Goal: Communication & Community: Participate in discussion

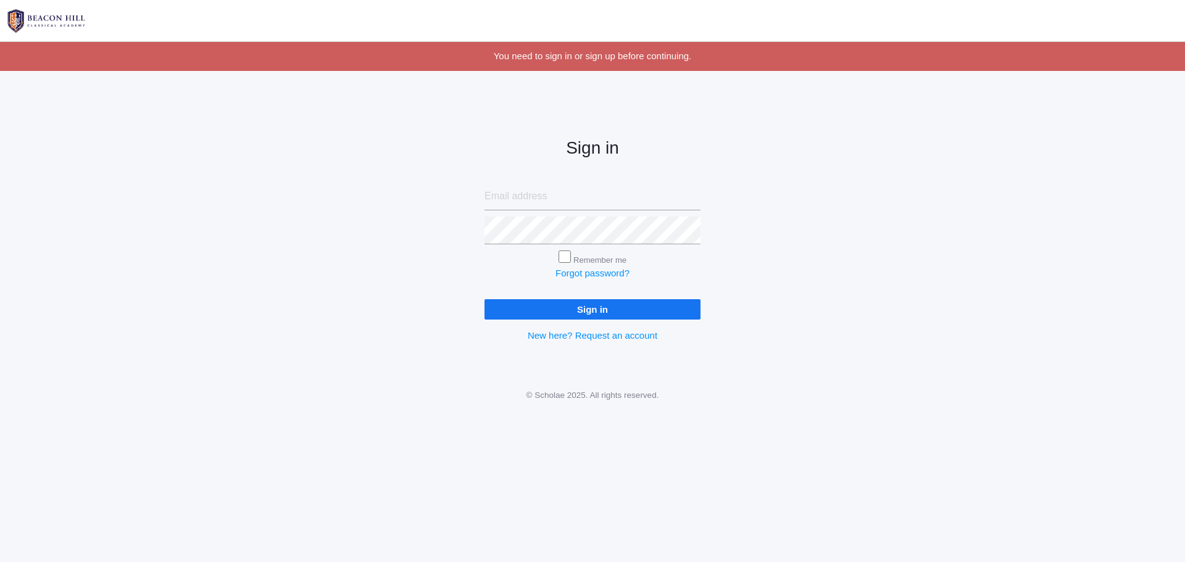
type input "jessica.bowen.diaz@gmail.com"
click at [587, 319] on input "Sign in" at bounding box center [593, 309] width 216 height 20
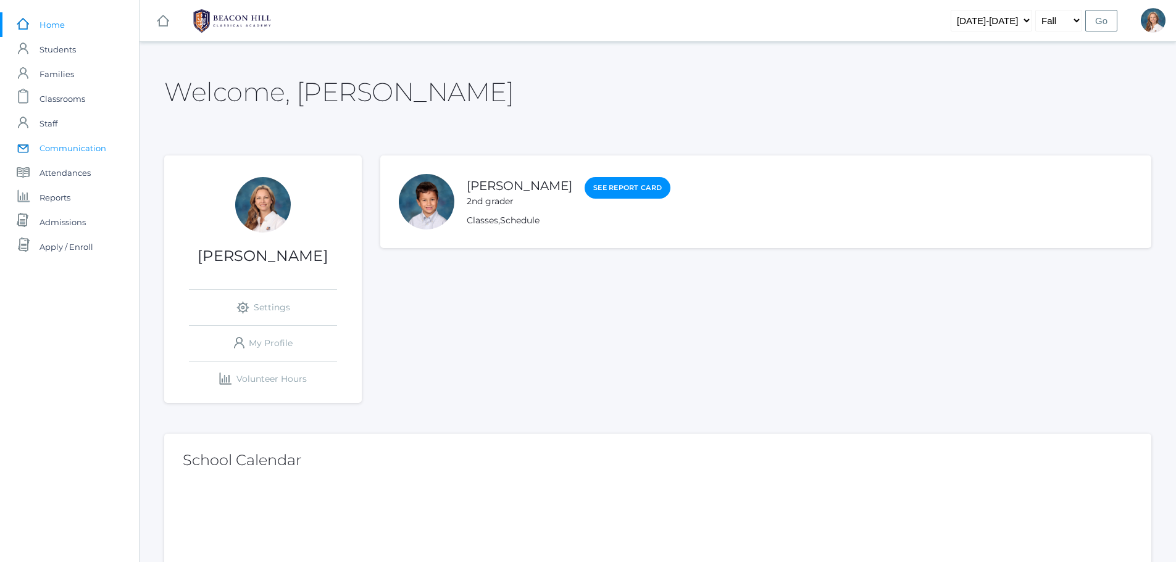
click at [63, 146] on span "Communication" at bounding box center [73, 148] width 67 height 25
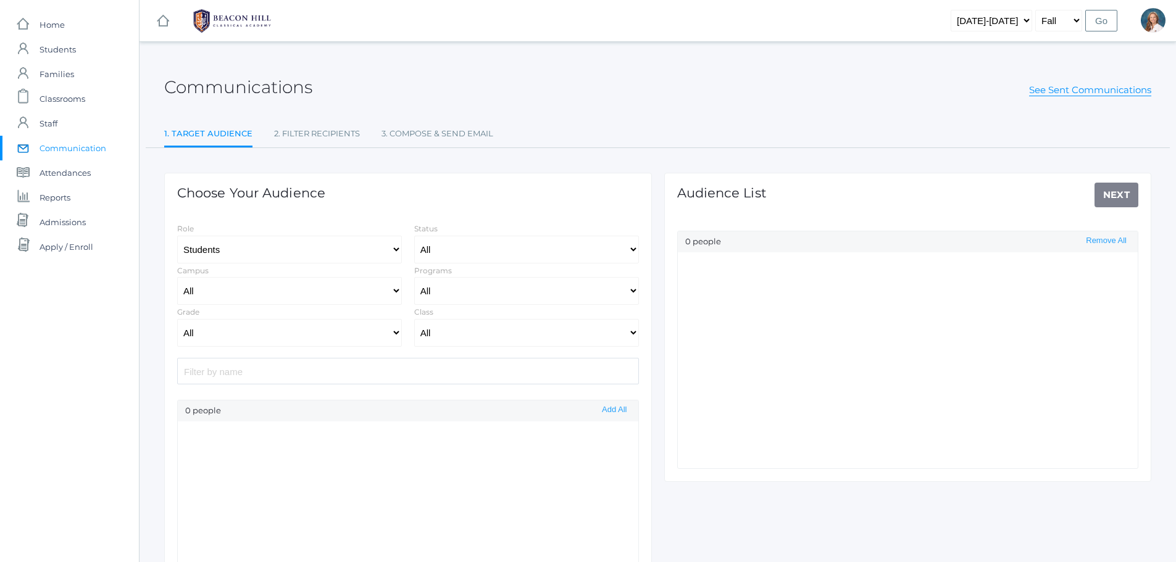
select select "Enrolled"
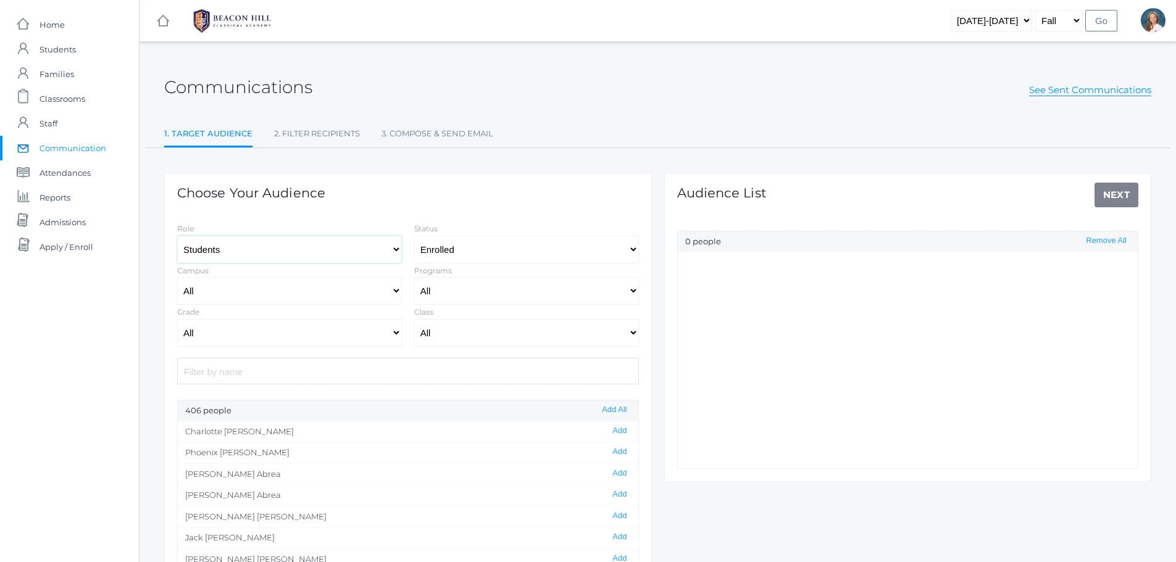
click at [395, 251] on select "Students Staff" at bounding box center [289, 250] width 225 height 28
click at [177, 236] on select "Students Staff" at bounding box center [289, 250] width 225 height 28
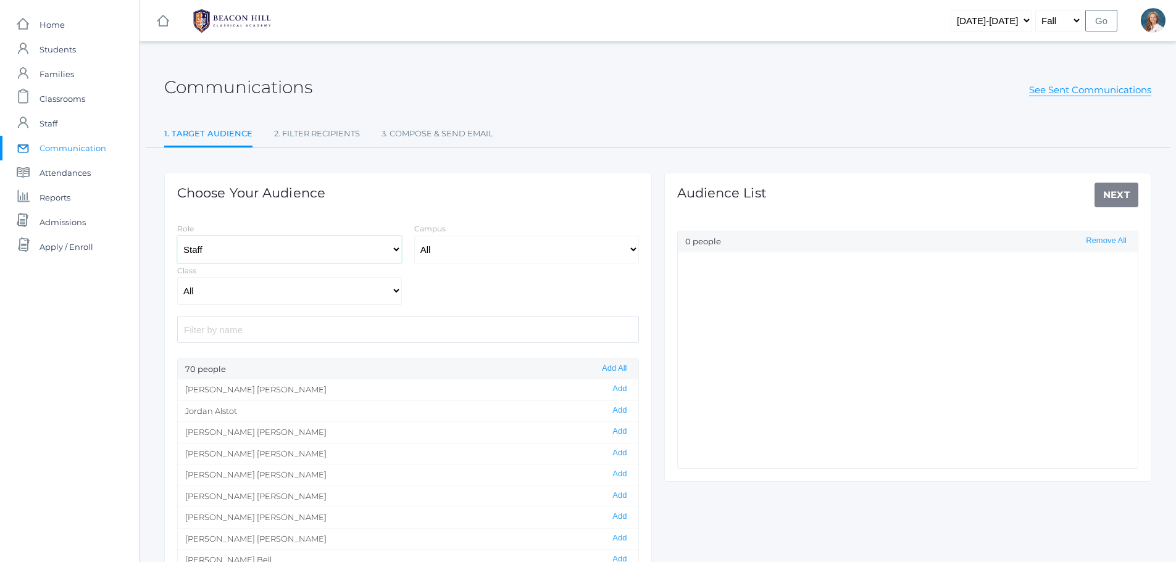
click at [396, 248] on select "Students Staff" at bounding box center [289, 250] width 225 height 28
click at [395, 249] on select "Students Staff" at bounding box center [289, 250] width 225 height 28
select select "3"
click at [177, 236] on select "Students Staff" at bounding box center [289, 250] width 225 height 28
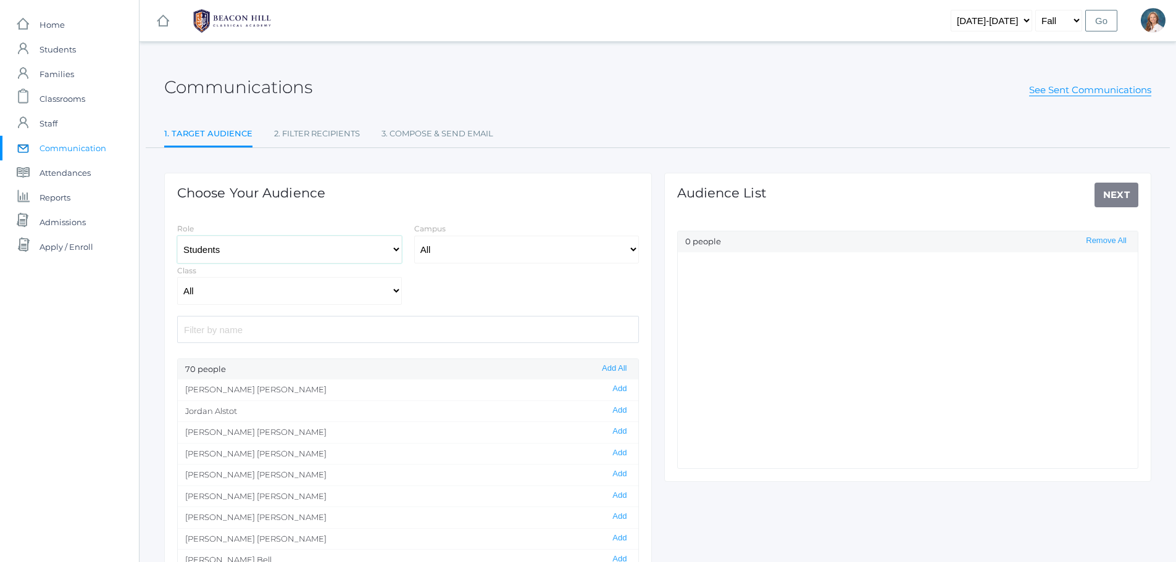
select select "Enrolled"
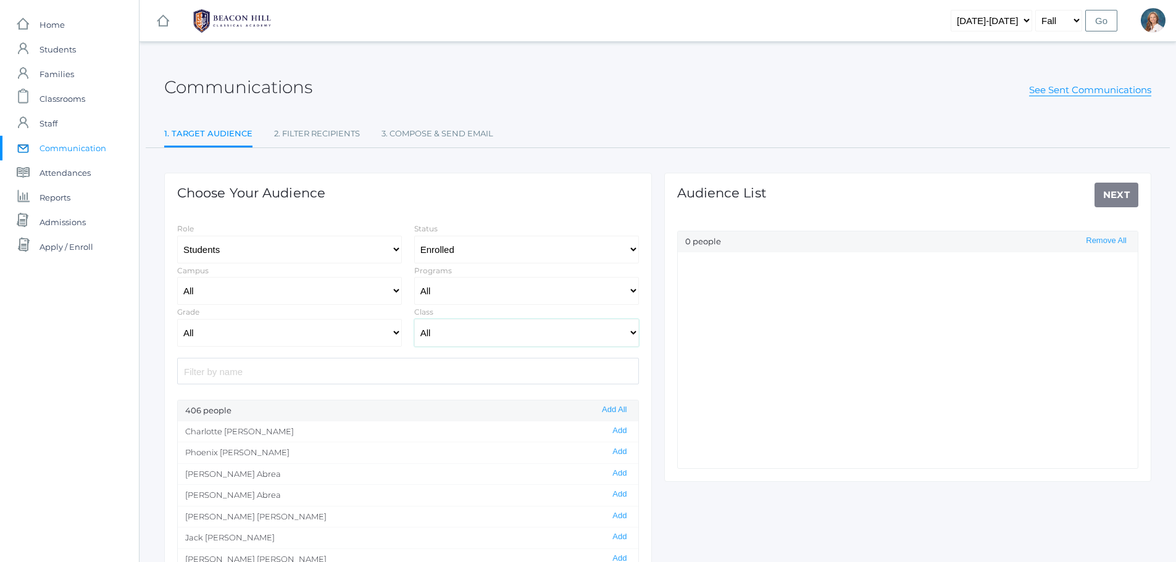
click at [588, 330] on select "All 01LA - First Grade Barber 01LA - First Grade Watson 02LA - Second Grade Bal…" at bounding box center [526, 333] width 225 height 28
select select "2084"
click at [414, 319] on select "All 01LA - First Grade Barber 01LA - First Grade Watson 02LA - Second Grade Bal…" at bounding box center [526, 333] width 225 height 28
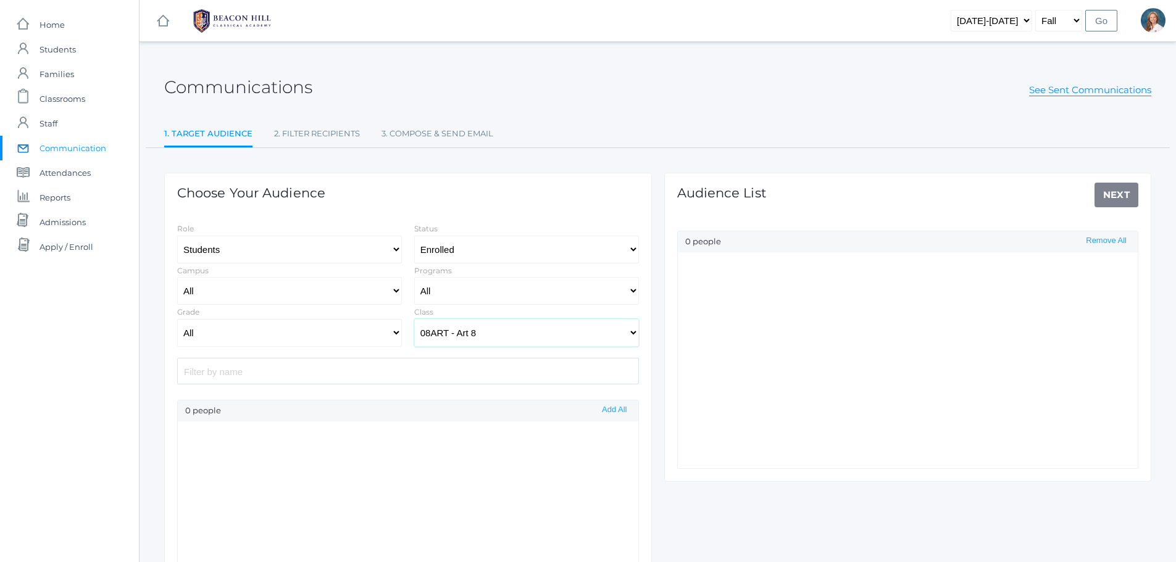
click at [629, 329] on select "All 01LA - First Grade Barber 01LA - First Grade Watson 02LA - Second Grade Bal…" at bounding box center [526, 333] width 225 height 28
select select
click at [414, 319] on select "All 01LA - First Grade Barber 01LA - First Grade Watson 02LA - Second Grade Bal…" at bounding box center [526, 333] width 225 height 28
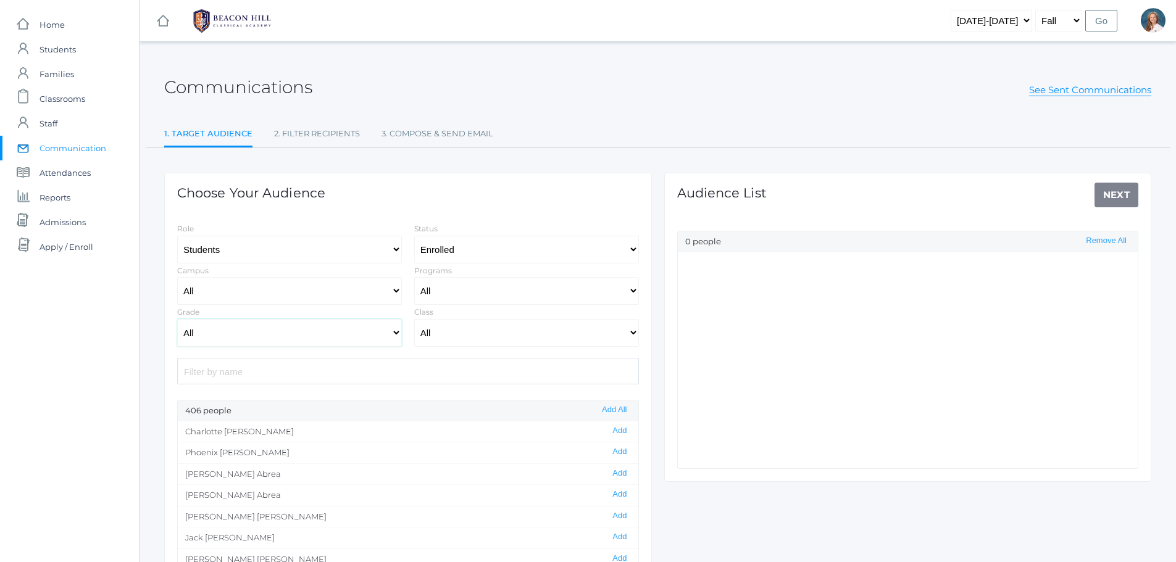
click at [396, 333] on select "All Grammar - Kindergarten - 1st Grade - 2nd Grade - 3rd Grade - 4th Grade - 5t…" at bounding box center [289, 333] width 225 height 28
select select "8"
click at [177, 319] on select "All Grammar - Kindergarten - 1st Grade - 2nd Grade - 3rd Grade - 4th Grade - 5t…" at bounding box center [289, 333] width 225 height 28
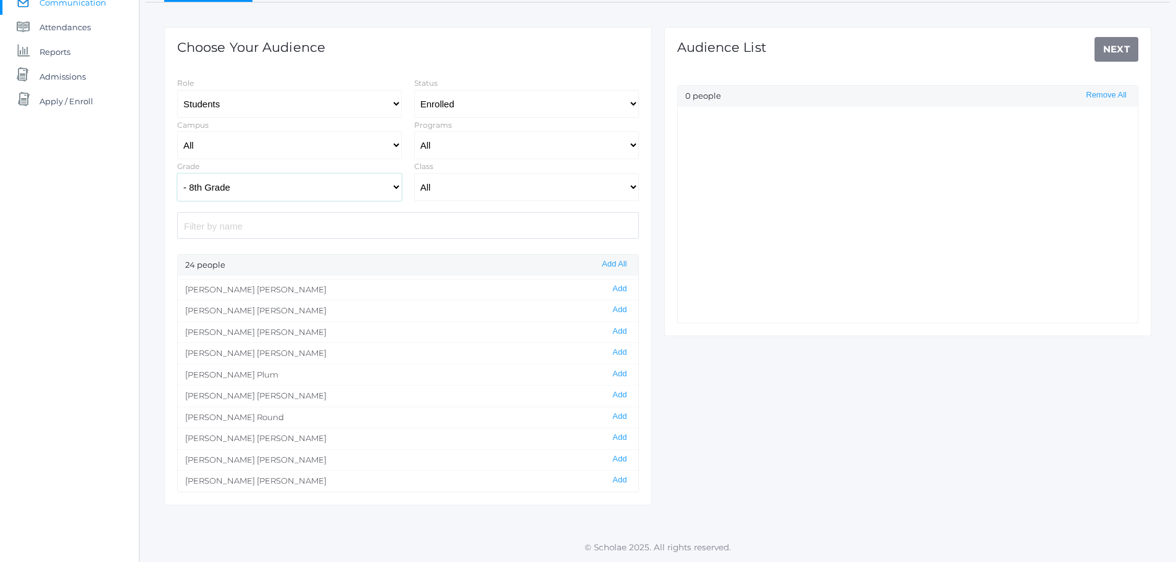
scroll to position [171, 0]
click at [610, 267] on button "Add All" at bounding box center [614, 264] width 32 height 10
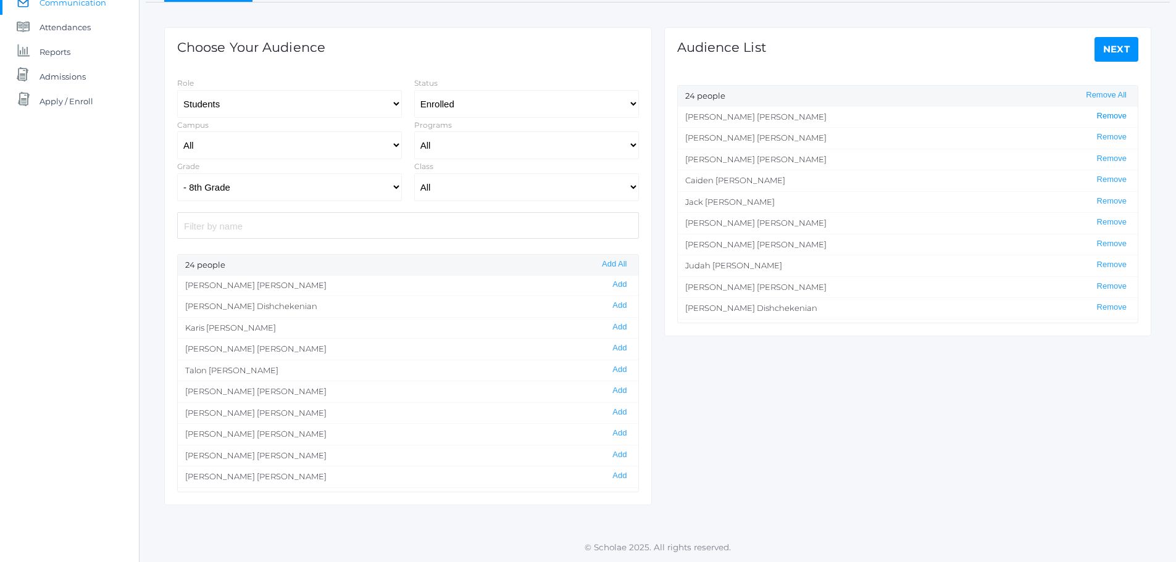
click at [1102, 116] on button "Remove" at bounding box center [1111, 116] width 37 height 10
click at [349, 95] on select "Students Staff" at bounding box center [289, 104] width 225 height 28
click at [177, 118] on select "Students Staff" at bounding box center [289, 104] width 225 height 28
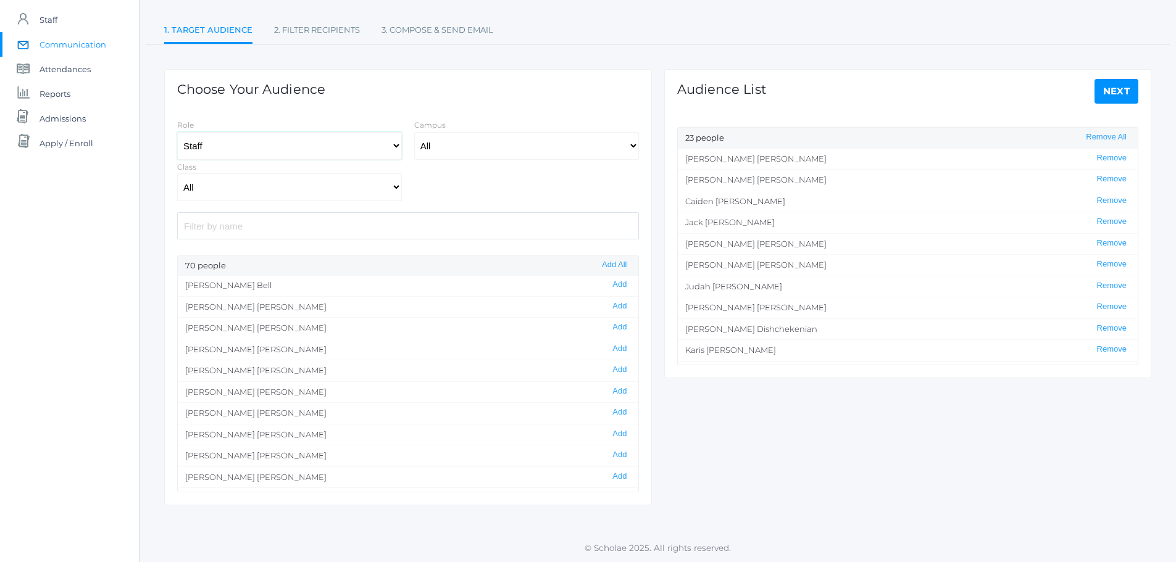
scroll to position [104, 0]
click at [610, 284] on button "Add" at bounding box center [620, 285] width 22 height 10
click at [396, 191] on select "All 01LA - First Grade Barber 01LA - First Grade Watson 02LA - Second Grade Bal…" at bounding box center [289, 187] width 225 height 28
click at [395, 148] on select "Students Staff" at bounding box center [289, 146] width 225 height 28
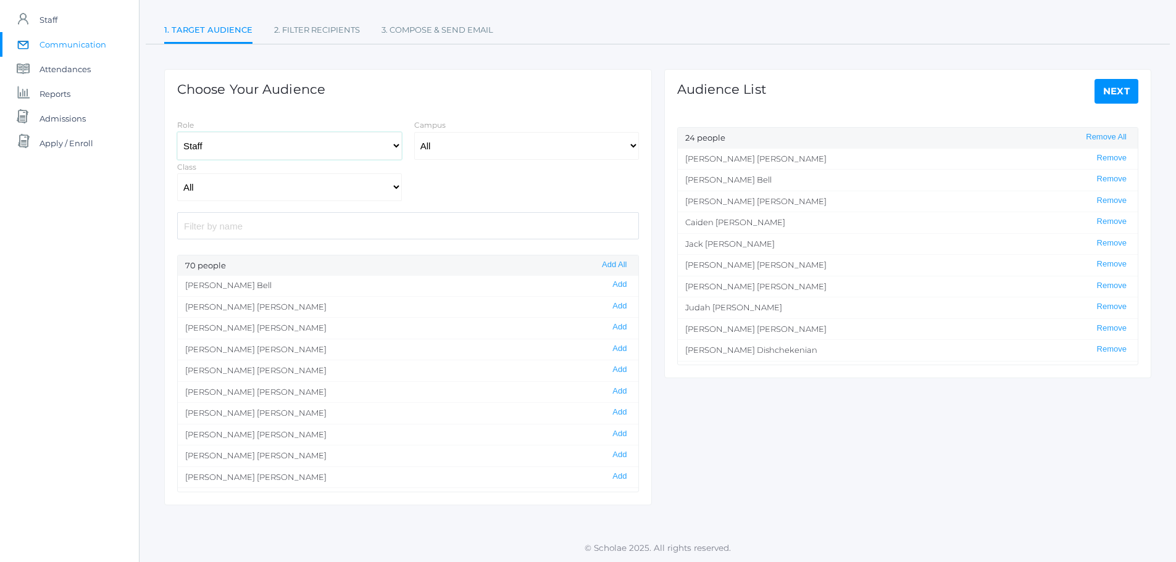
click at [395, 148] on select "Students Staff" at bounding box center [289, 146] width 225 height 28
click at [394, 143] on select "Students Staff" at bounding box center [289, 146] width 225 height 28
select select "3"
click at [177, 132] on select "Students Staff" at bounding box center [289, 146] width 225 height 28
select select "Enrolled"
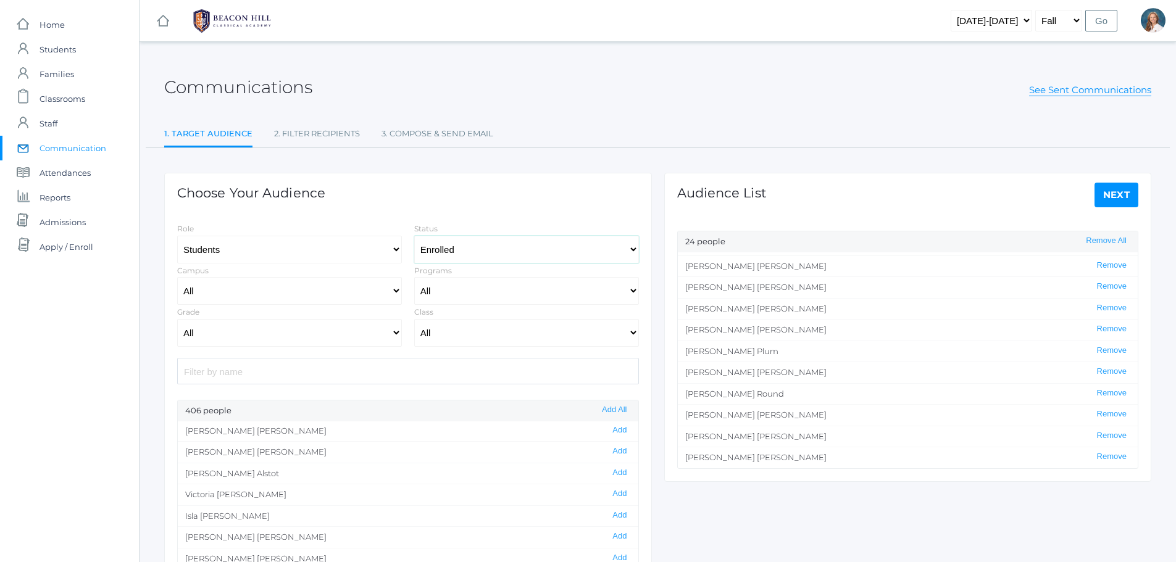
click at [534, 245] on select "All Enrolled Limbo" at bounding box center [526, 250] width 225 height 28
click at [504, 209] on div "Choose Your Audience Role Students Staff Status All Enrolled Limbo Campus All U…" at bounding box center [408, 412] width 488 height 478
click at [486, 292] on select "All Full-Time 4-Day Collaborative Collaborative" at bounding box center [526, 291] width 225 height 28
click at [485, 292] on select "All Full-Time 4-Day Collaborative Collaborative" at bounding box center [526, 291] width 225 height 28
click at [1113, 239] on button "Remove All" at bounding box center [1106, 241] width 48 height 10
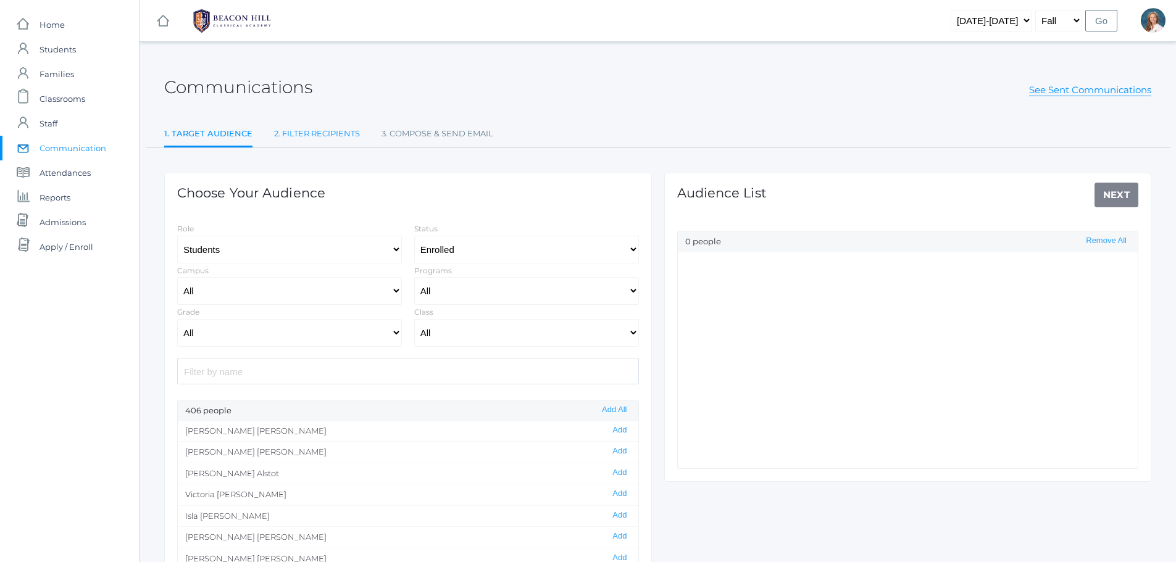
click at [304, 135] on link "2. Filter Recipients" at bounding box center [317, 134] width 86 height 25
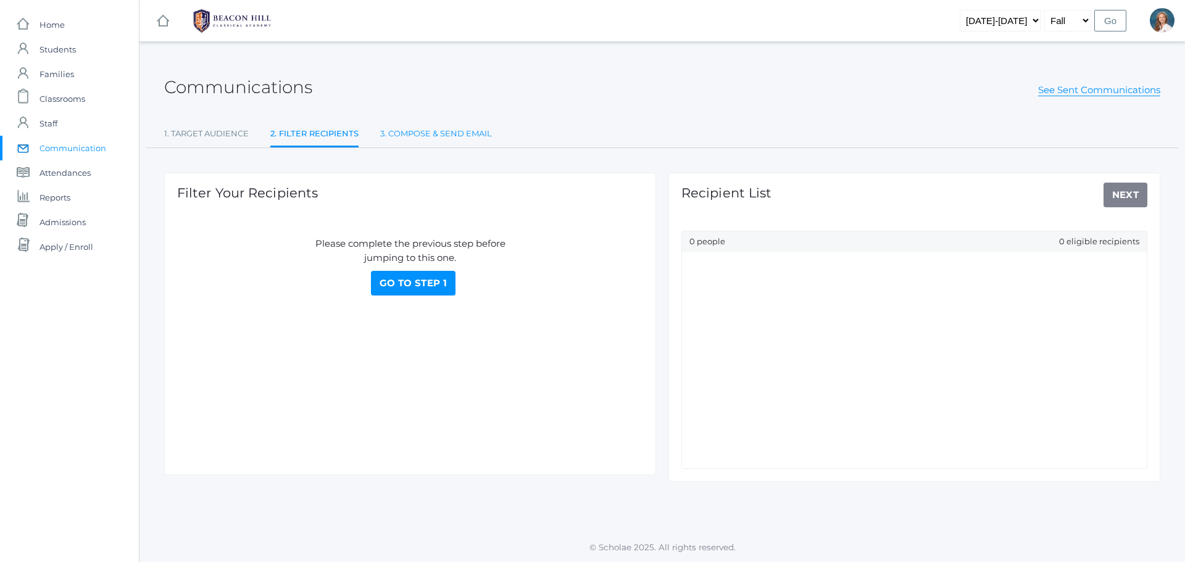
click at [411, 132] on link "3. Compose & Send Email" at bounding box center [436, 134] width 112 height 25
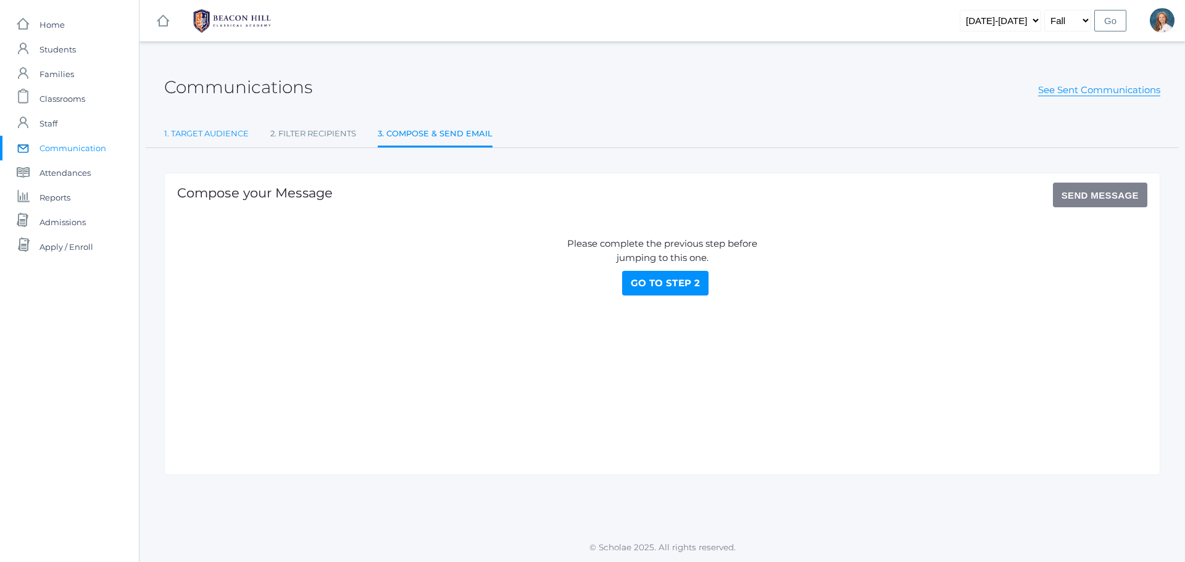
click at [205, 132] on link "1. Target Audience" at bounding box center [206, 134] width 85 height 25
select select "Enrolled"
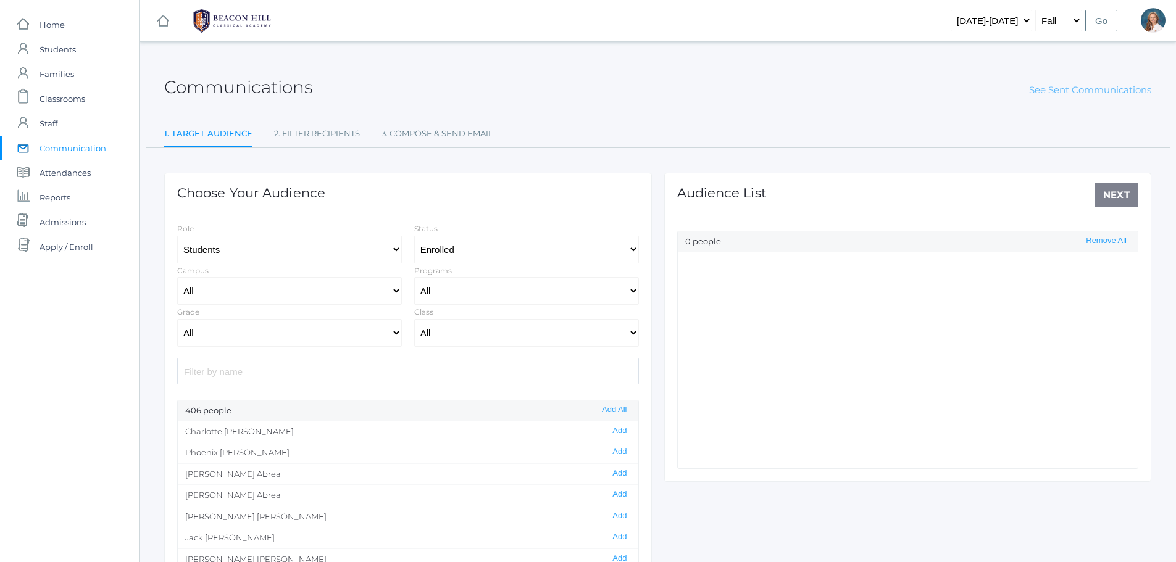
click at [1066, 90] on link "See Sent Communications" at bounding box center [1090, 90] width 122 height 12
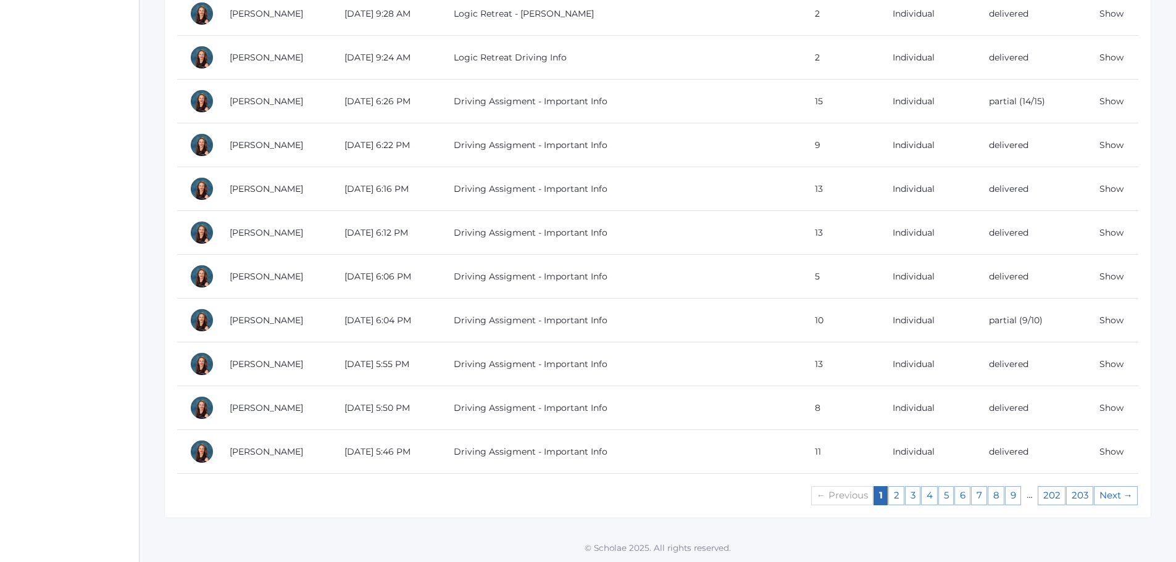
scroll to position [1033, 0]
click at [900, 496] on link "2" at bounding box center [896, 495] width 16 height 19
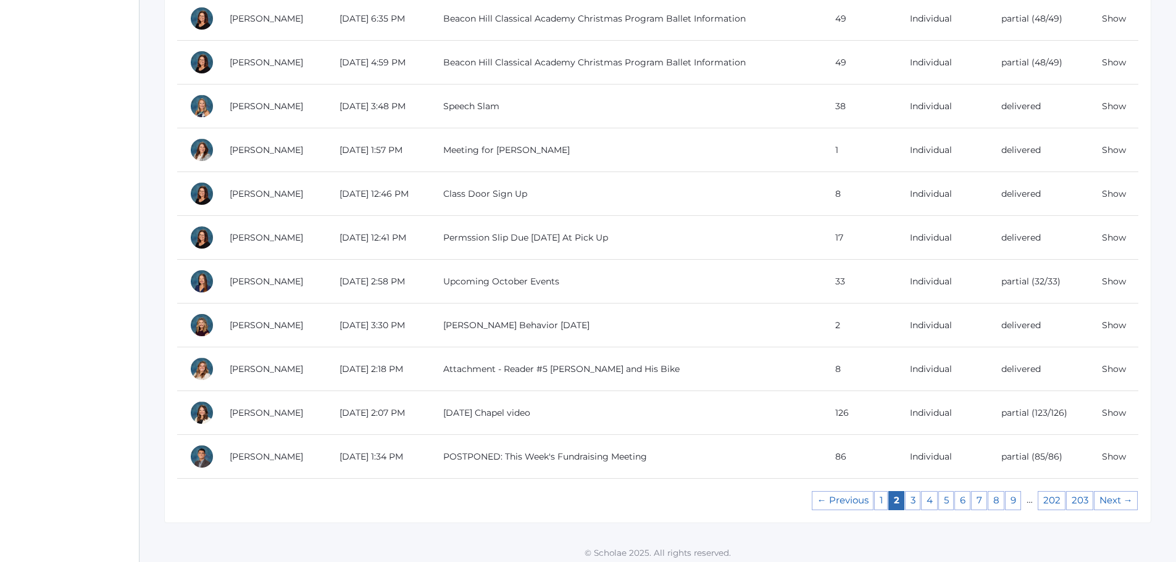
scroll to position [1033, 0]
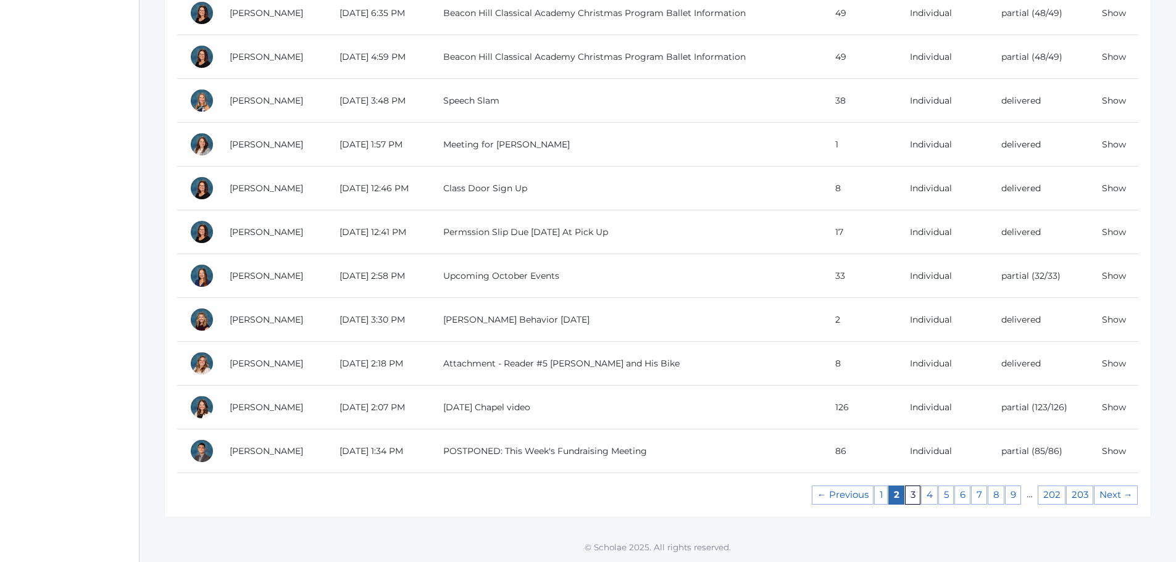
click at [909, 496] on link "3" at bounding box center [912, 495] width 15 height 19
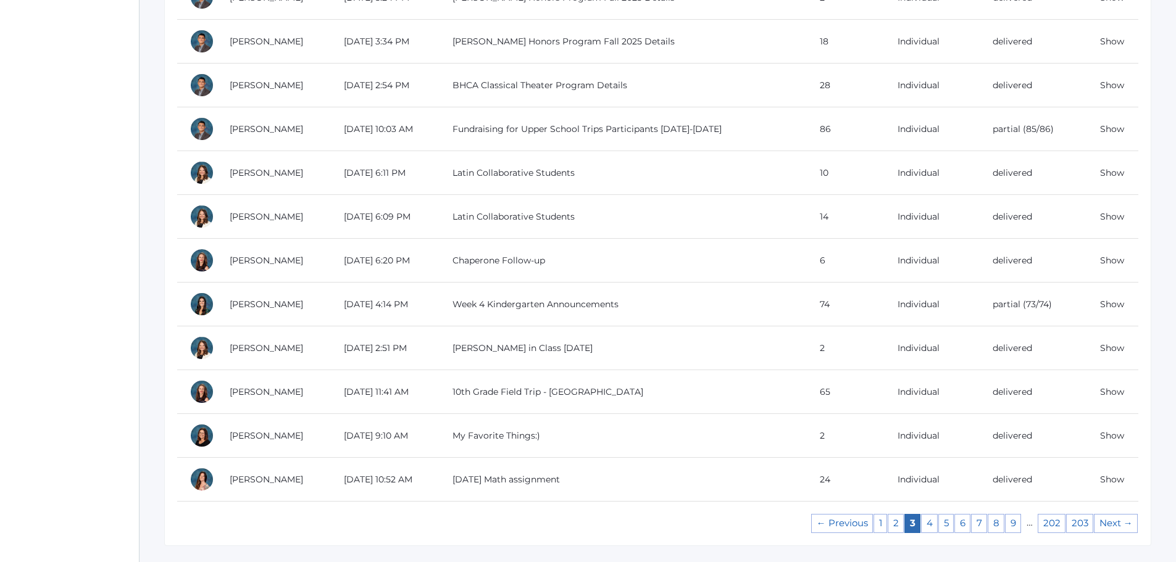
scroll to position [1033, 0]
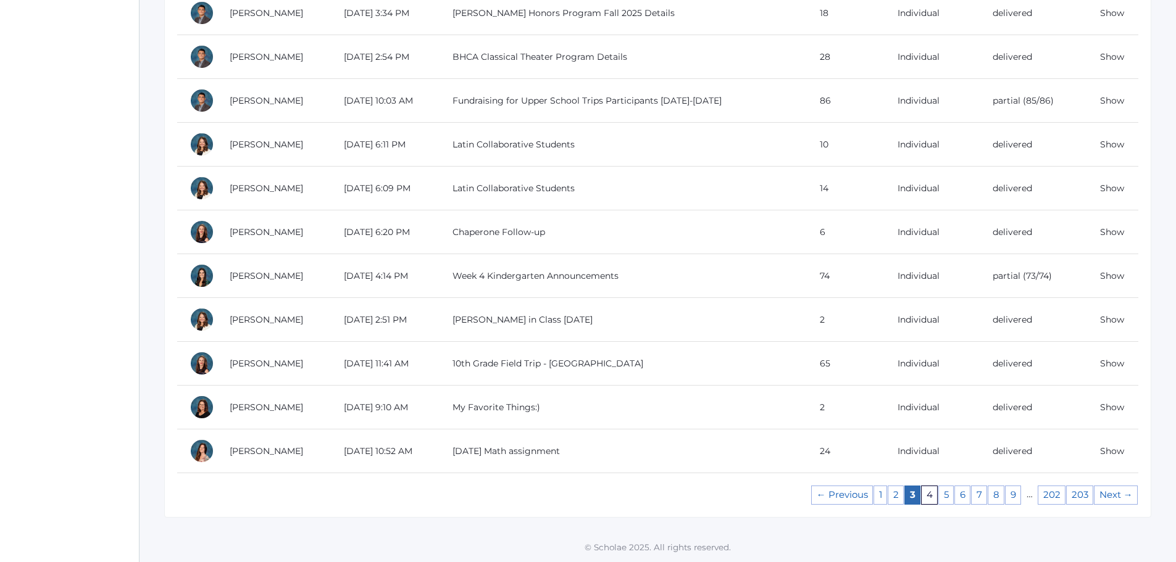
click at [931, 495] on link "4" at bounding box center [929, 495] width 17 height 19
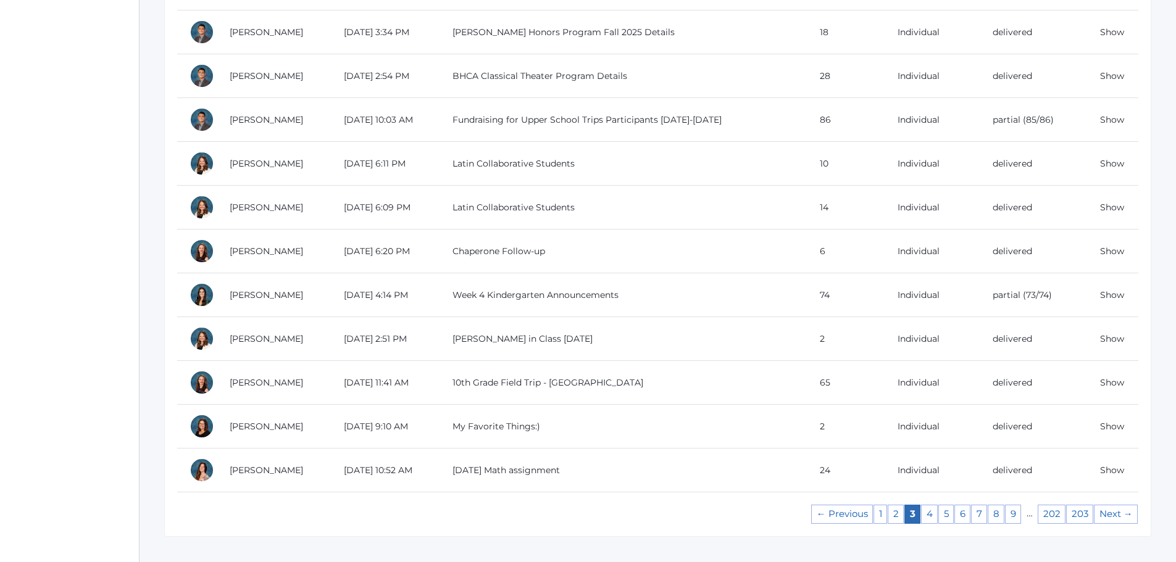
scroll to position [1033, 0]
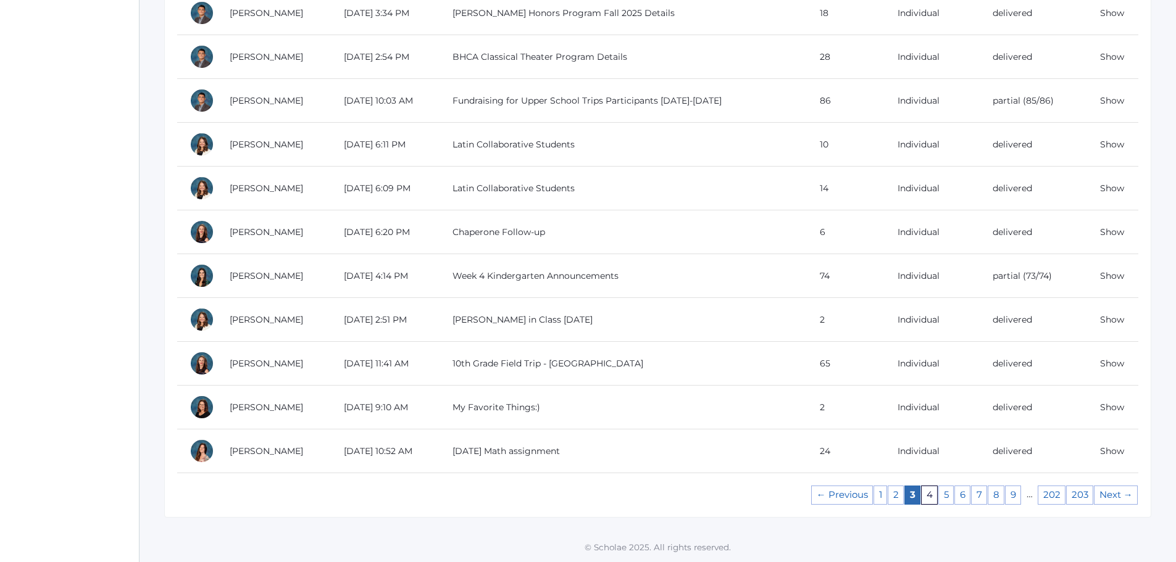
click at [930, 498] on link "4" at bounding box center [929, 495] width 17 height 19
